Goal: Information Seeking & Learning: Understand process/instructions

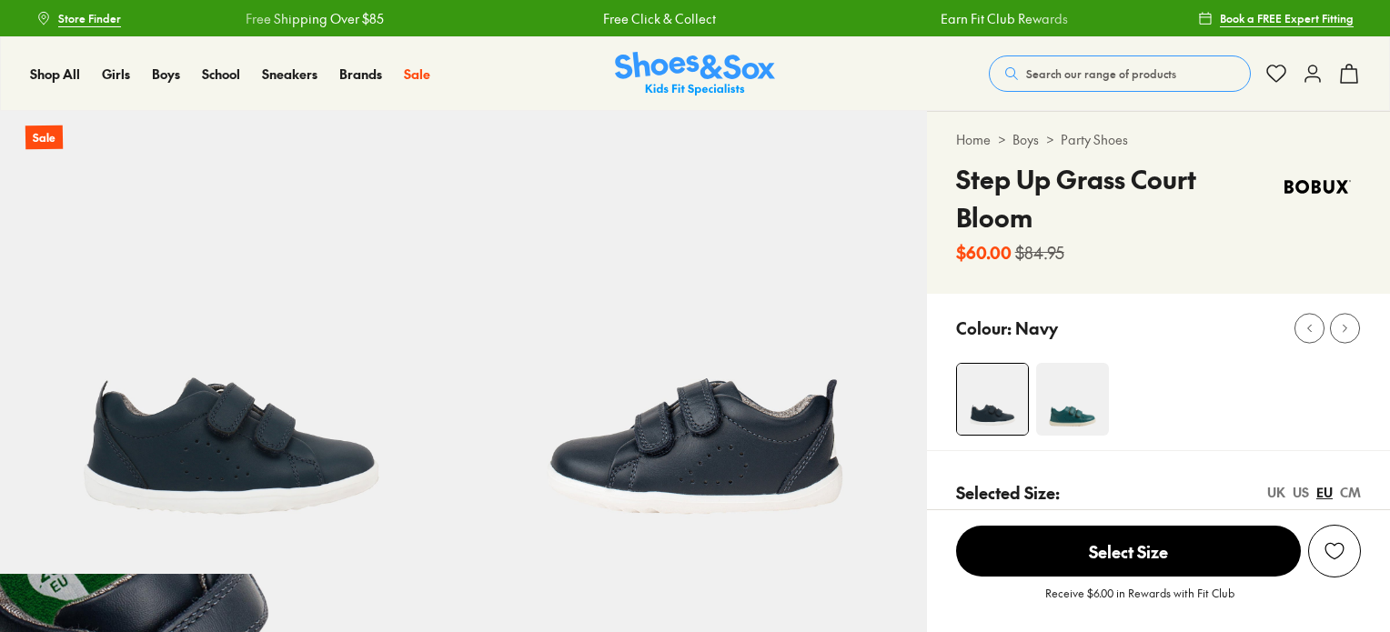
select select "*"
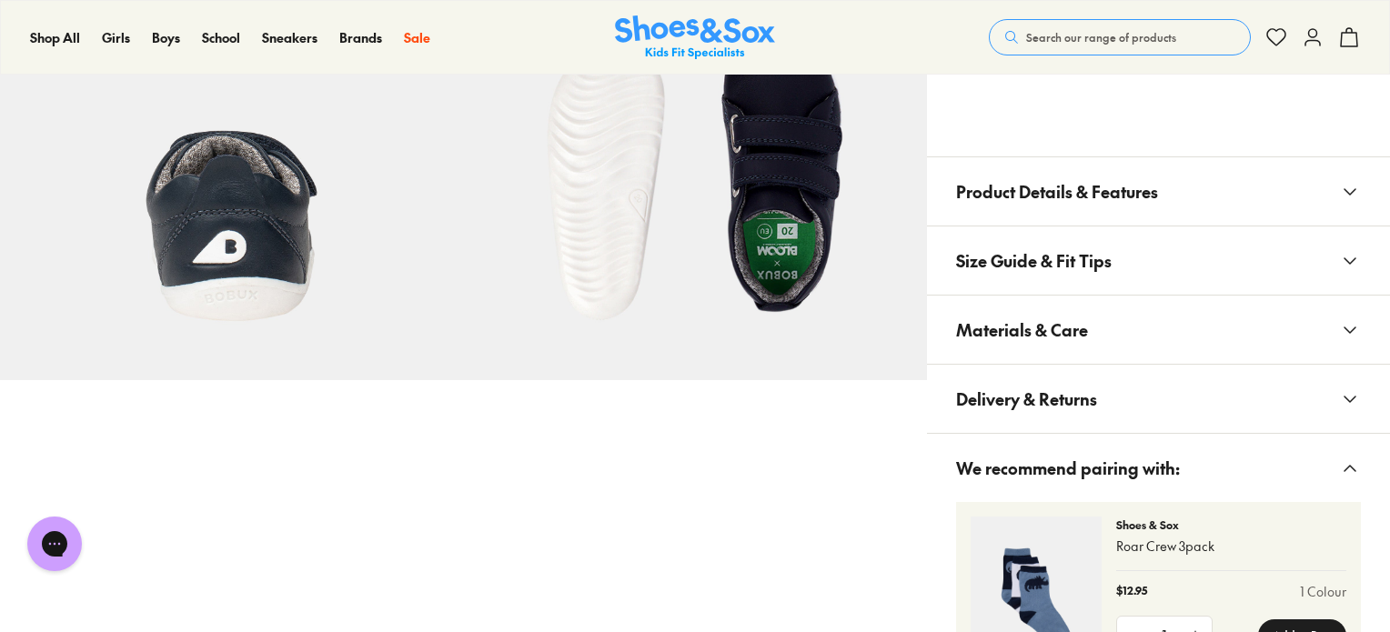
scroll to position [1118, 0]
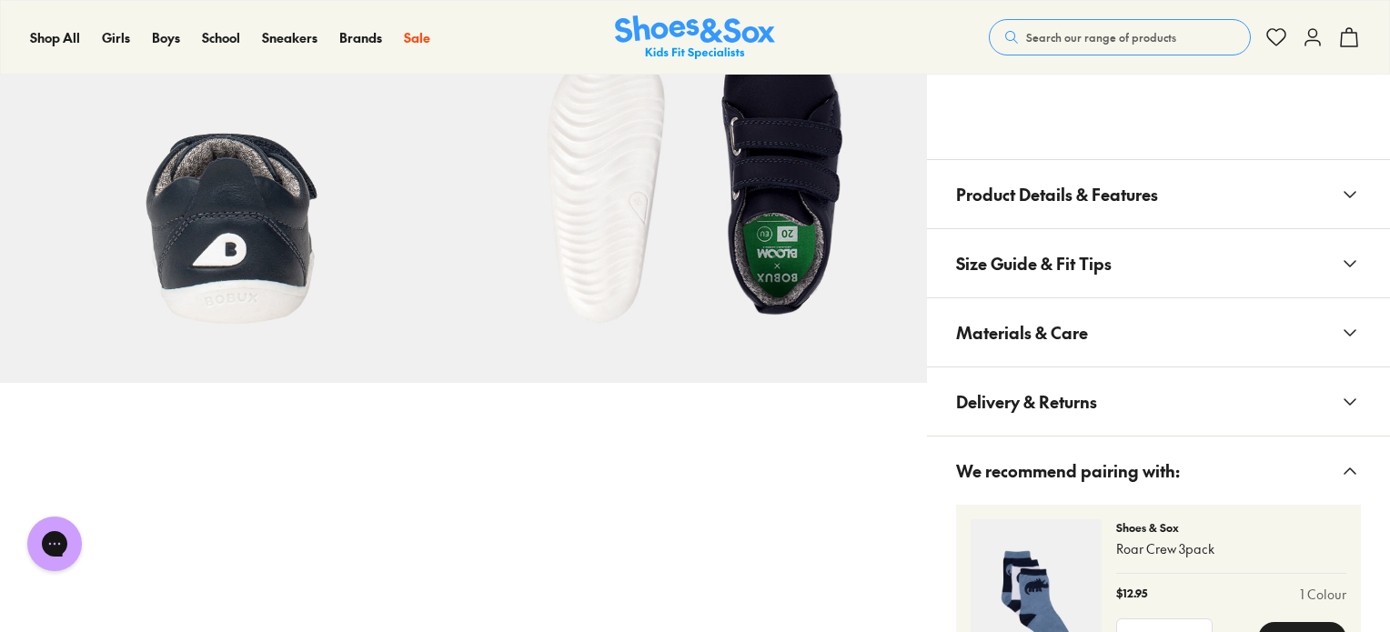
click at [1230, 229] on button "Size Guide & Fit Tips" at bounding box center [1158, 263] width 463 height 68
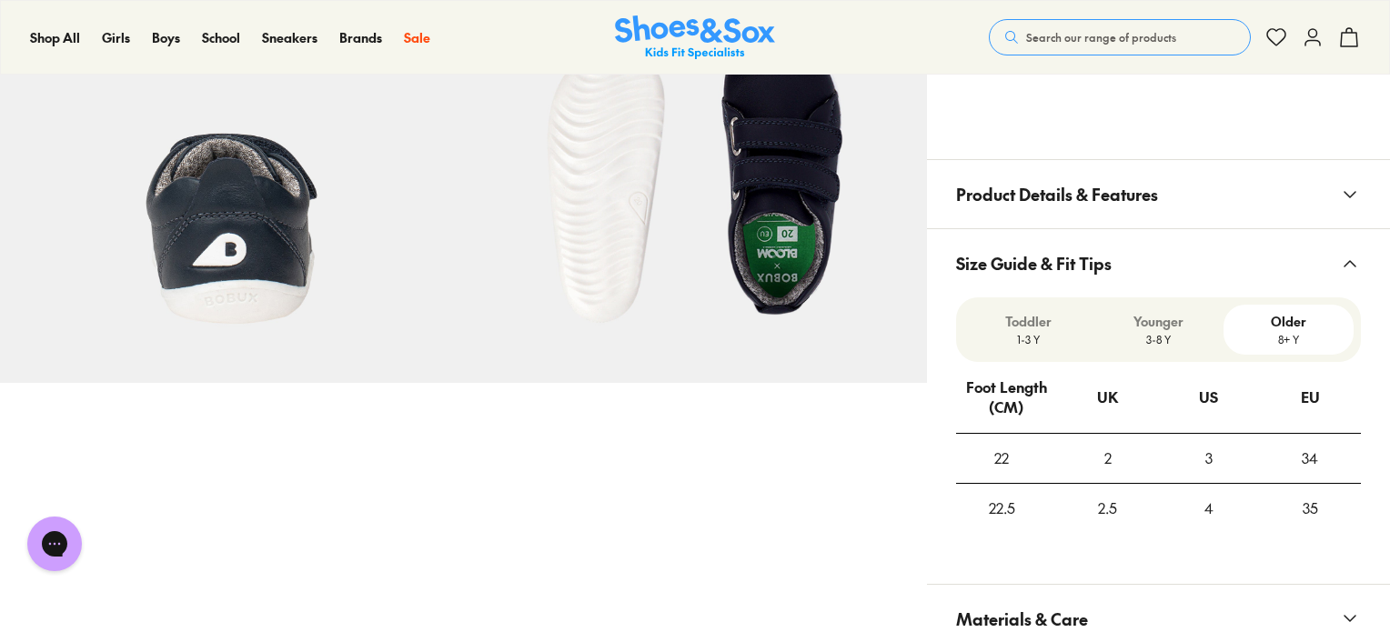
click at [1295, 213] on button "Product Details & Features" at bounding box center [1158, 194] width 463 height 68
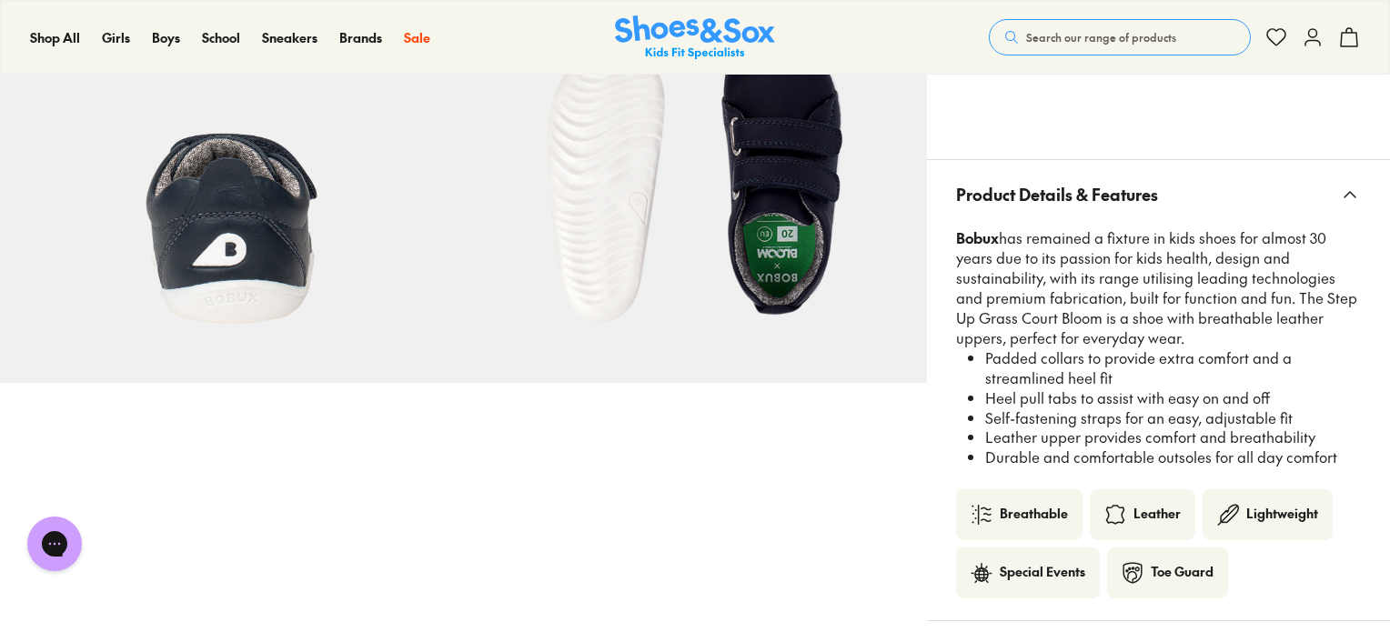
click at [1238, 294] on p "Bobux has remained a fixture in kids shoes for almost 30 years due to its passi…" at bounding box center [1158, 288] width 405 height 120
click at [1279, 199] on button "Product Details & Features" at bounding box center [1158, 194] width 463 height 68
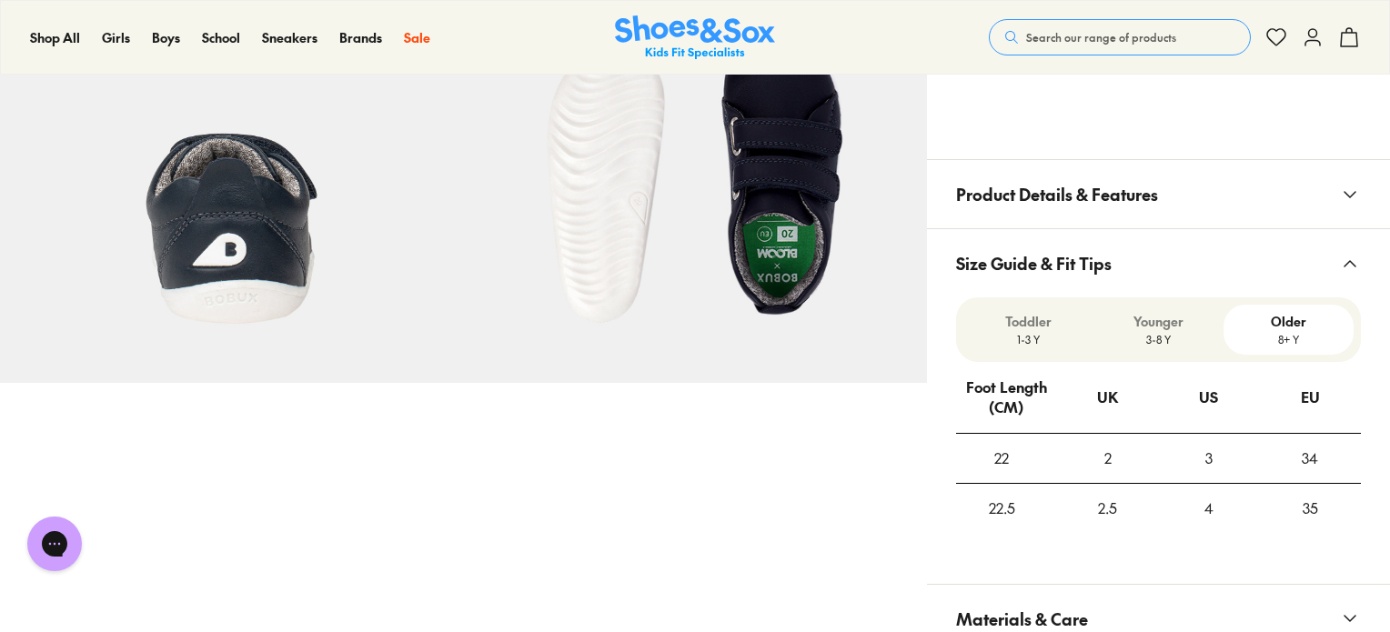
click at [1162, 343] on p "3-8 Y" at bounding box center [1159, 339] width 116 height 16
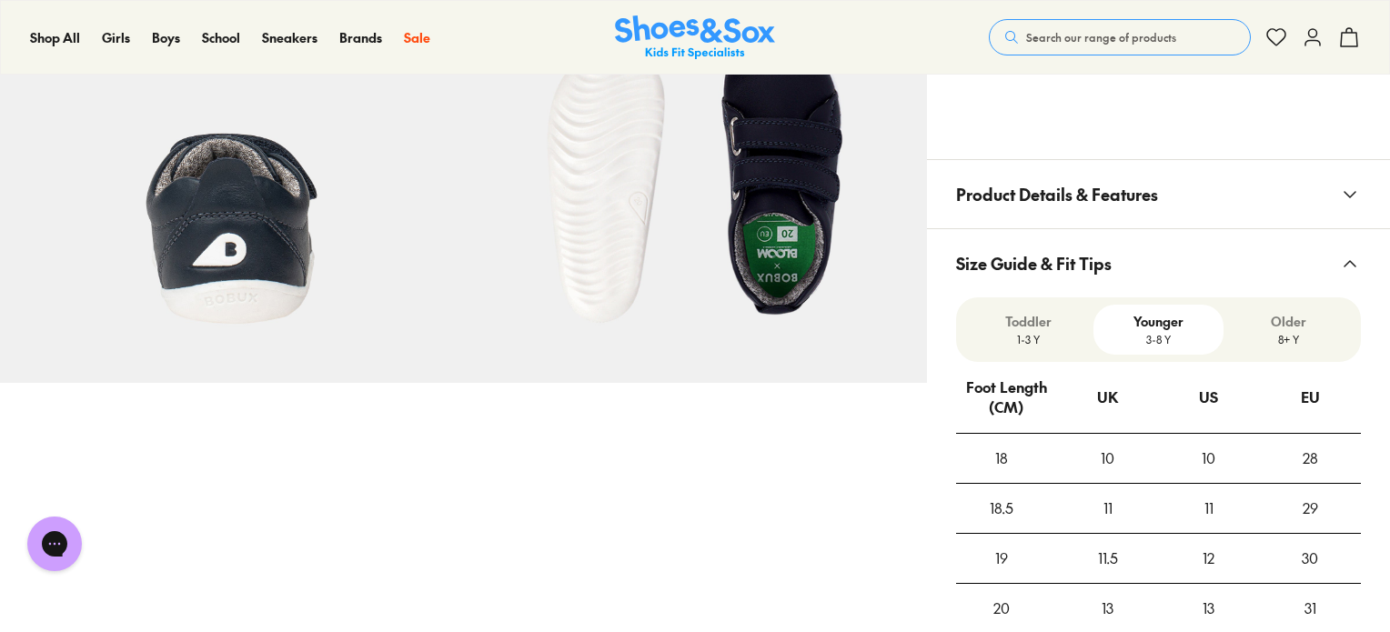
click at [1041, 343] on p "1-3 Y" at bounding box center [1029, 339] width 116 height 16
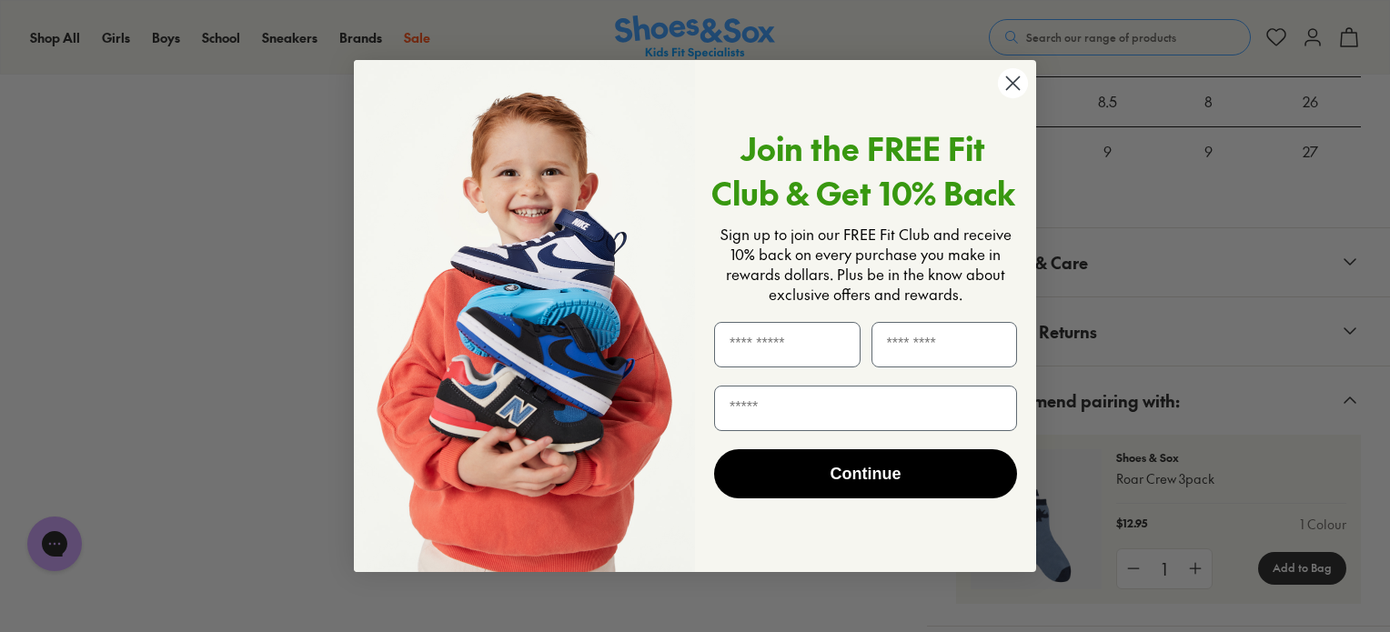
scroll to position [1691, 0]
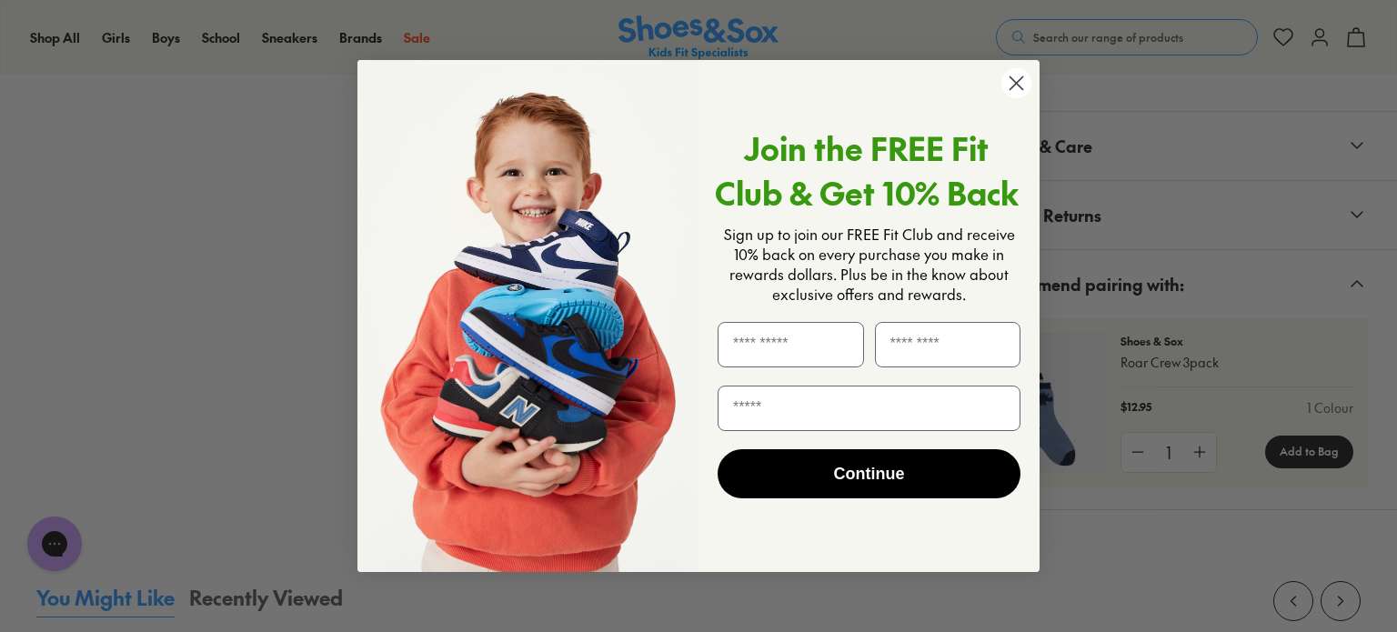
click at [1021, 90] on icon "Close dialog" at bounding box center [1017, 83] width 13 height 13
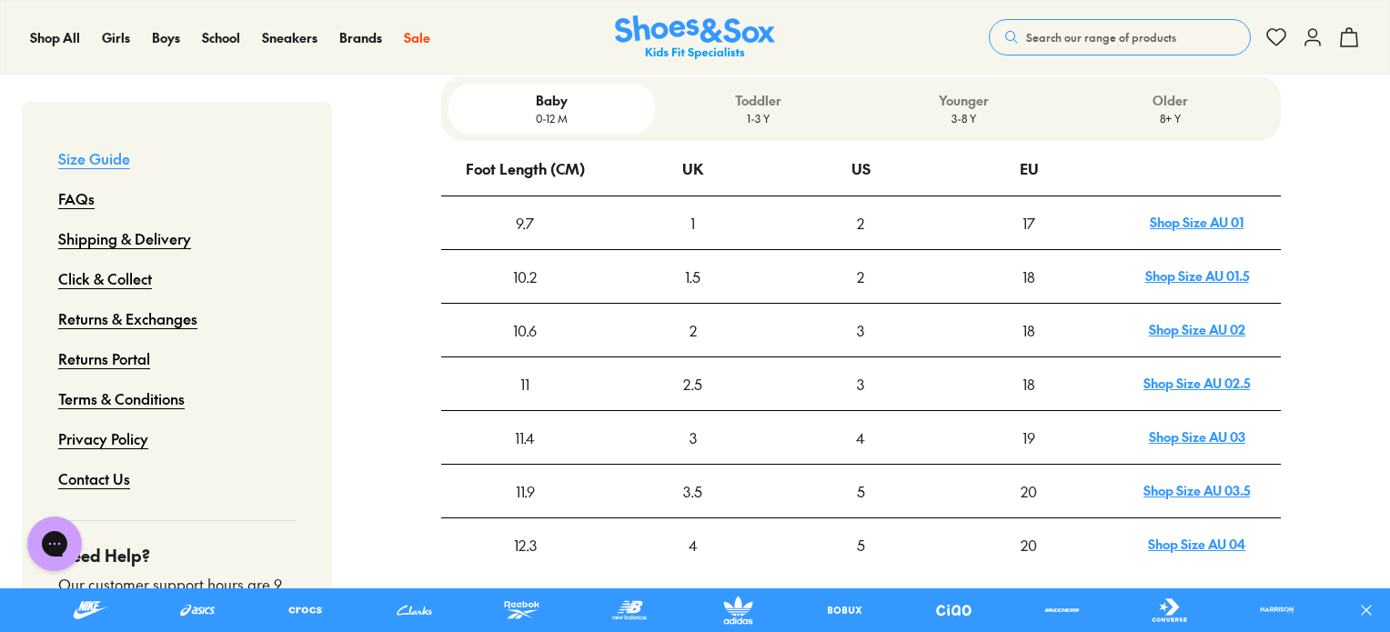
scroll to position [631, 0]
